Goal: Task Accomplishment & Management: Manage account settings

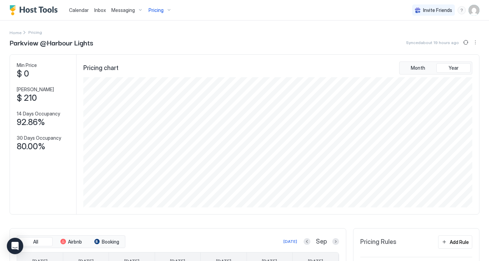
scroll to position [130, 390]
click at [259, 53] on div "Parkview @Harbour Lights Synced about 19 hours ago Min Price $ 0 [PERSON_NAME] …" at bounding box center [245, 255] width 470 height 437
click at [158, 10] on span "Pricing" at bounding box center [155, 10] width 15 height 6
click at [262, 24] on div at bounding box center [244, 130] width 489 height 261
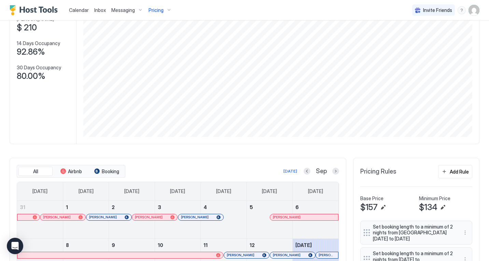
scroll to position [226, 0]
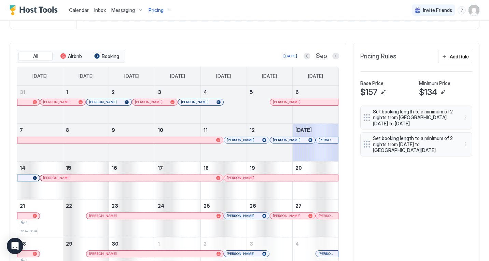
scroll to position [179, 0]
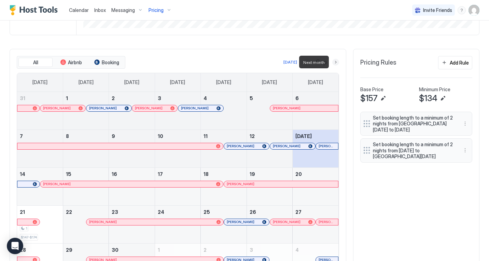
click at [335, 62] on button "Next month" at bounding box center [335, 62] width 7 height 7
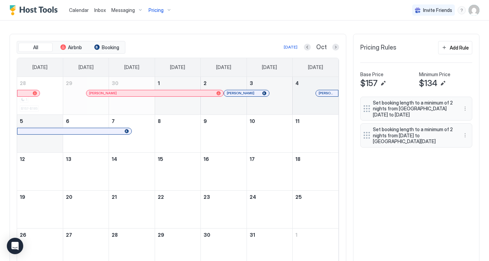
scroll to position [226, 0]
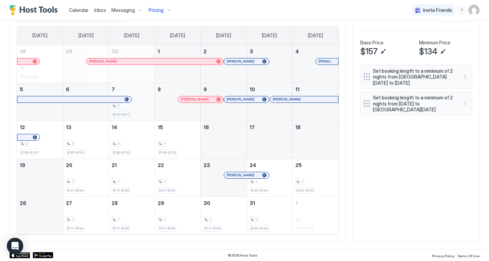
click at [130, 111] on div "1 $154-$171" at bounding box center [132, 102] width 40 height 32
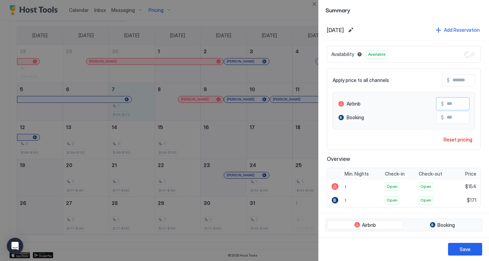
drag, startPoint x: 448, startPoint y: 104, endPoint x: 455, endPoint y: 103, distance: 7.5
click at [455, 103] on input "***" at bounding box center [471, 104] width 55 height 12
type input "***"
click at [464, 250] on div "Save" at bounding box center [464, 248] width 11 height 7
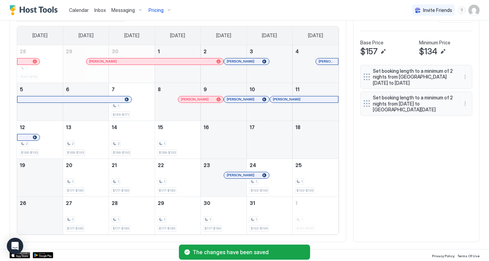
click at [375, 177] on div "All Airbnb Booking [DATE] Oct [DATE] [DATE] [DATE] [DATE] [DATE] [DATE] [DATE] …" at bounding box center [245, 122] width 470 height 240
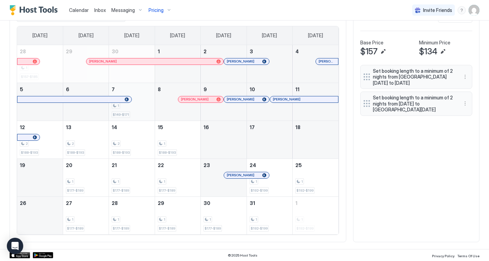
click at [142, 113] on div "1 $149-$171" at bounding box center [132, 102] width 40 height 32
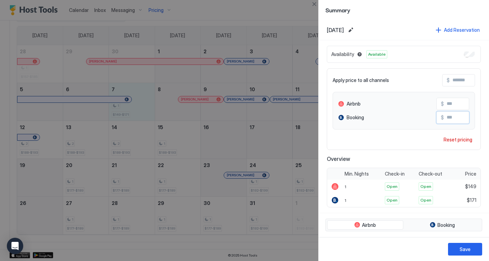
drag, startPoint x: 450, startPoint y: 118, endPoint x: 463, endPoint y: 117, distance: 13.7
click at [463, 117] on input "***" at bounding box center [471, 118] width 55 height 12
drag, startPoint x: 449, startPoint y: 117, endPoint x: 468, endPoint y: 117, distance: 18.8
click at [468, 117] on input "***" at bounding box center [471, 118] width 55 height 12
type input "***"
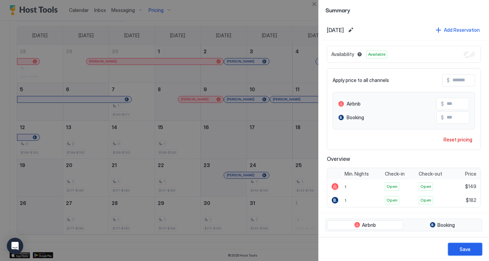
click at [462, 248] on div "Save" at bounding box center [464, 248] width 11 height 7
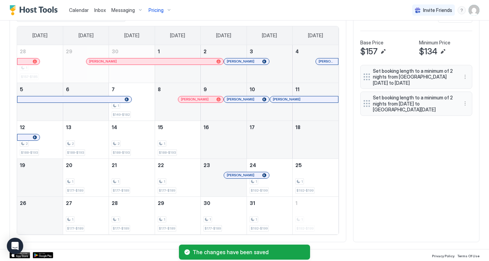
click at [429, 189] on div "All Airbnb Booking [DATE] Oct [DATE] [DATE] [DATE] [DATE] [DATE] [DATE] [DATE] …" at bounding box center [245, 122] width 470 height 240
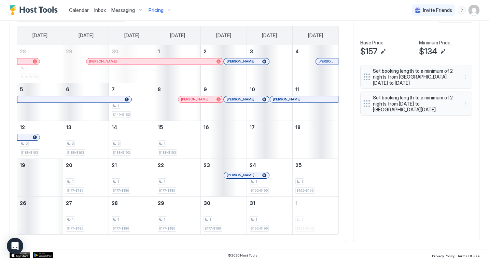
click at [101, 9] on span "Inbox" at bounding box center [100, 10] width 12 height 6
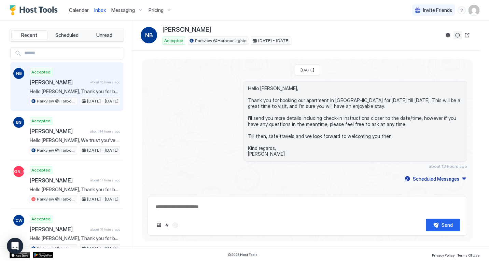
click at [458, 35] on button "Sync reservation" at bounding box center [457, 35] width 8 height 8
type textarea "*"
click at [45, 43] on div "Recent Scheduled Unread NB Accepted [PERSON_NAME] about 13 hours ago Hello [PER…" at bounding box center [71, 133] width 123 height 227
click at [84, 9] on span "Calendar" at bounding box center [79, 10] width 20 height 6
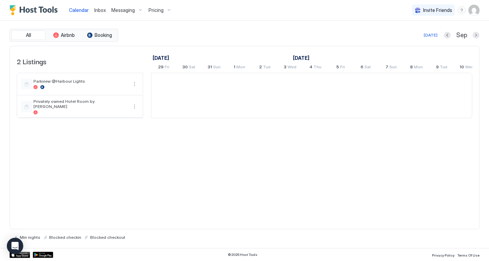
scroll to position [0, 379]
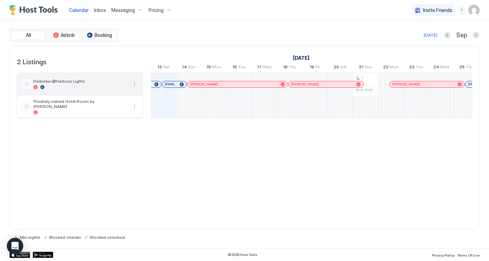
click at [132, 80] on button "More options" at bounding box center [134, 84] width 8 height 8
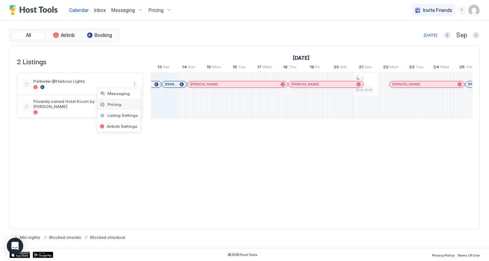
click at [119, 106] on span "Pricing" at bounding box center [114, 104] width 14 height 5
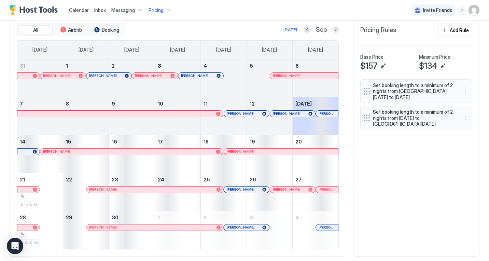
scroll to position [217, 0]
